Goal: Check status

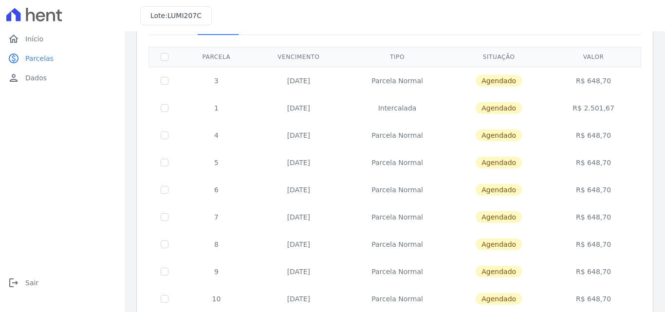
scroll to position [49, 0]
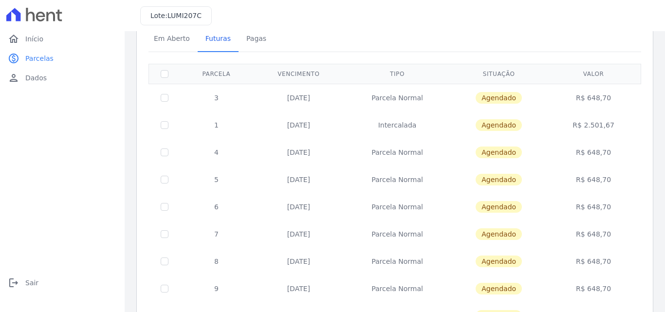
click at [600, 127] on td "R$ 2.501,67" at bounding box center [592, 124] width 91 height 27
click at [599, 126] on td "R$ 2.501,67" at bounding box center [592, 124] width 91 height 27
click at [598, 126] on td "R$ 2.501,67" at bounding box center [592, 124] width 91 height 27
click at [301, 124] on td "[DATE]" at bounding box center [298, 124] width 92 height 27
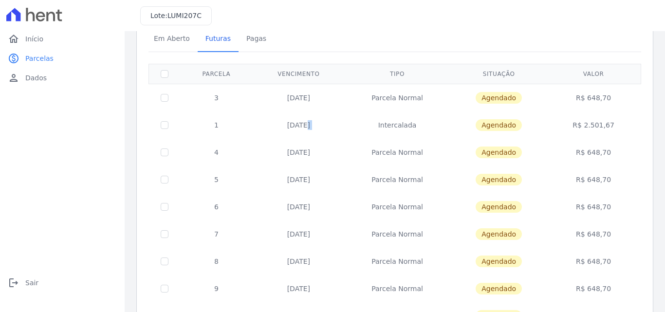
click at [301, 124] on td "[DATE]" at bounding box center [298, 124] width 92 height 27
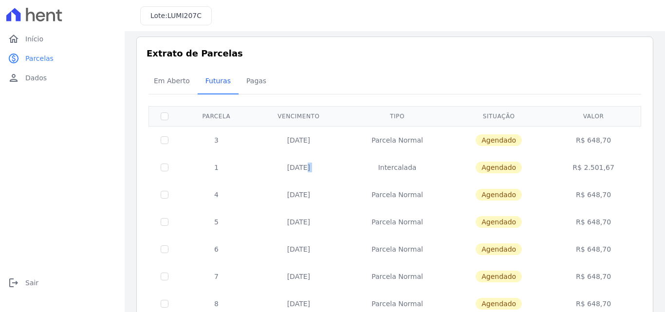
scroll to position [0, 0]
